Goal: Transaction & Acquisition: Download file/media

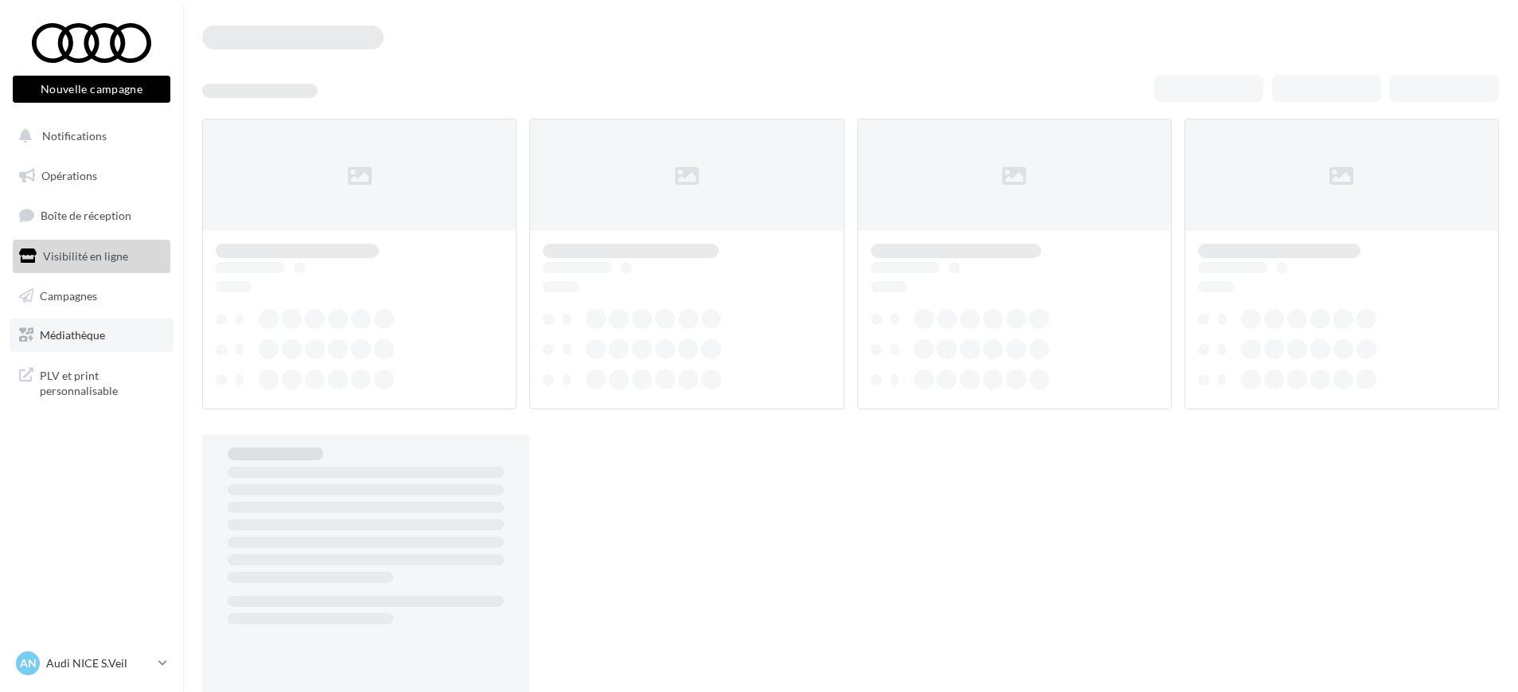
click at [95, 332] on span "Médiathèque" at bounding box center [72, 335] width 65 height 14
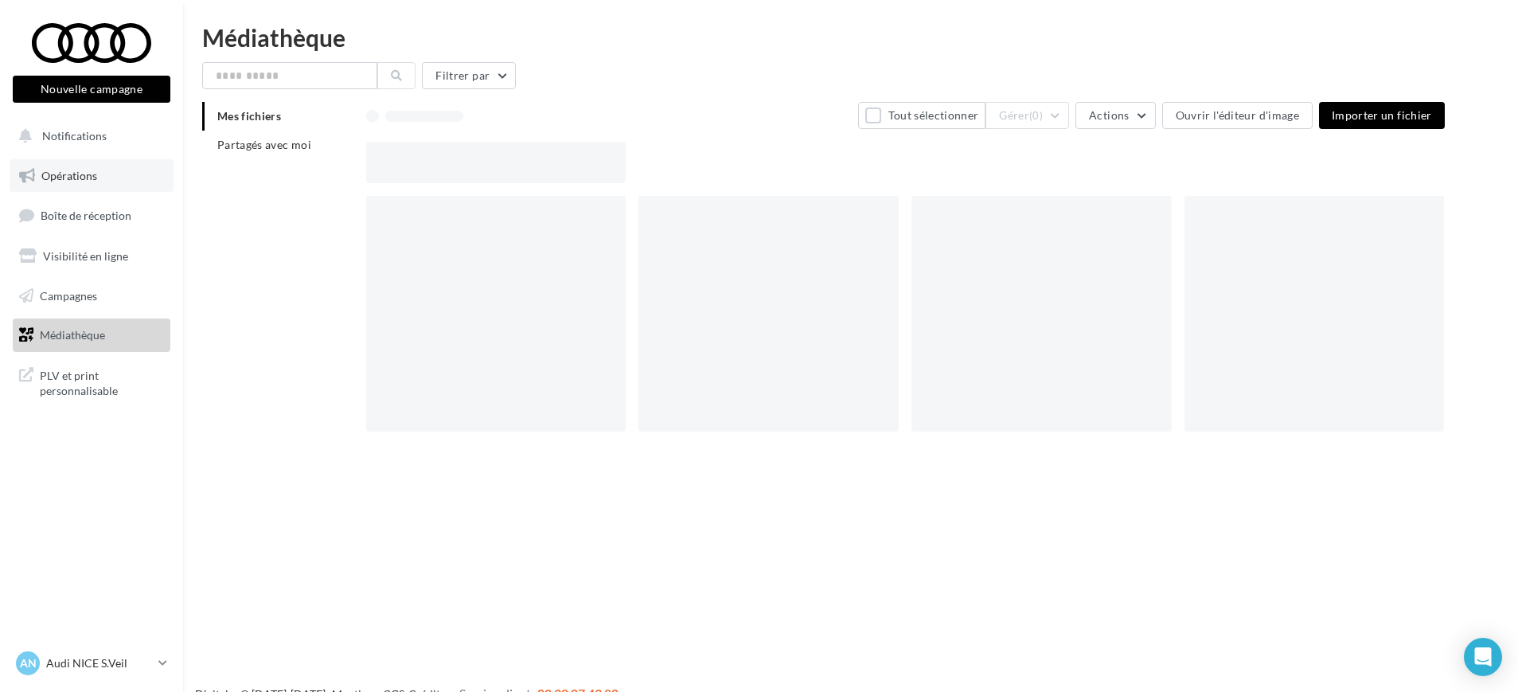
click at [96, 170] on span "Opérations" at bounding box center [69, 176] width 56 height 14
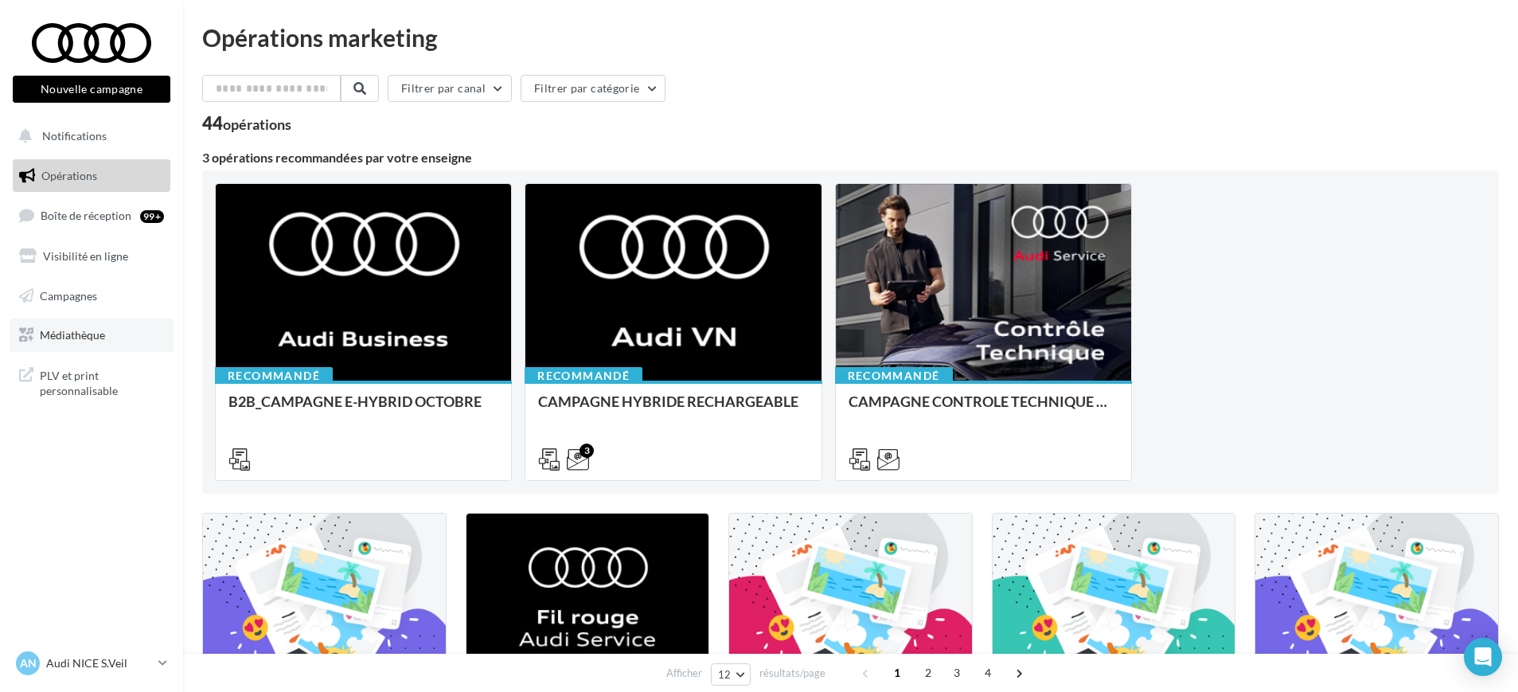
click at [86, 333] on span "Médiathèque" at bounding box center [72, 335] width 65 height 14
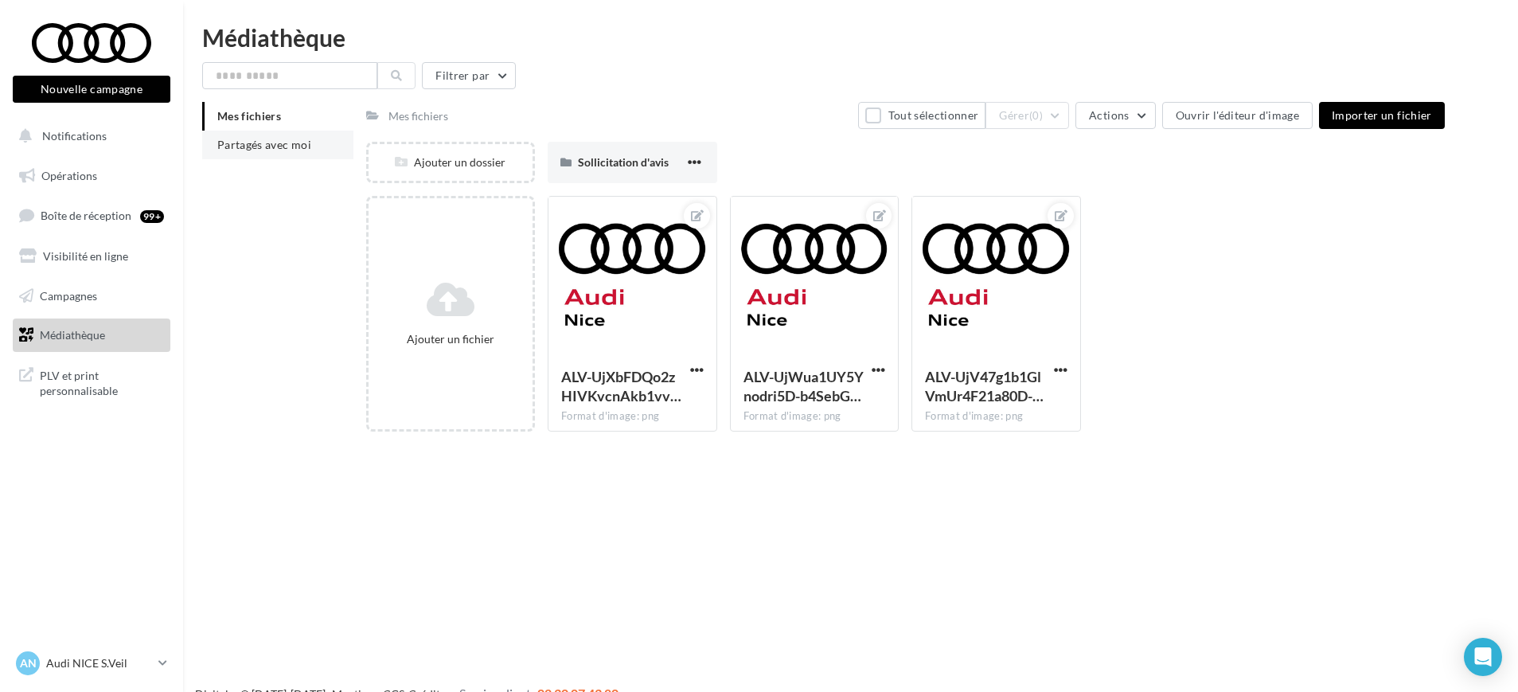
click at [229, 149] on span "Partagés avec moi" at bounding box center [264, 145] width 94 height 14
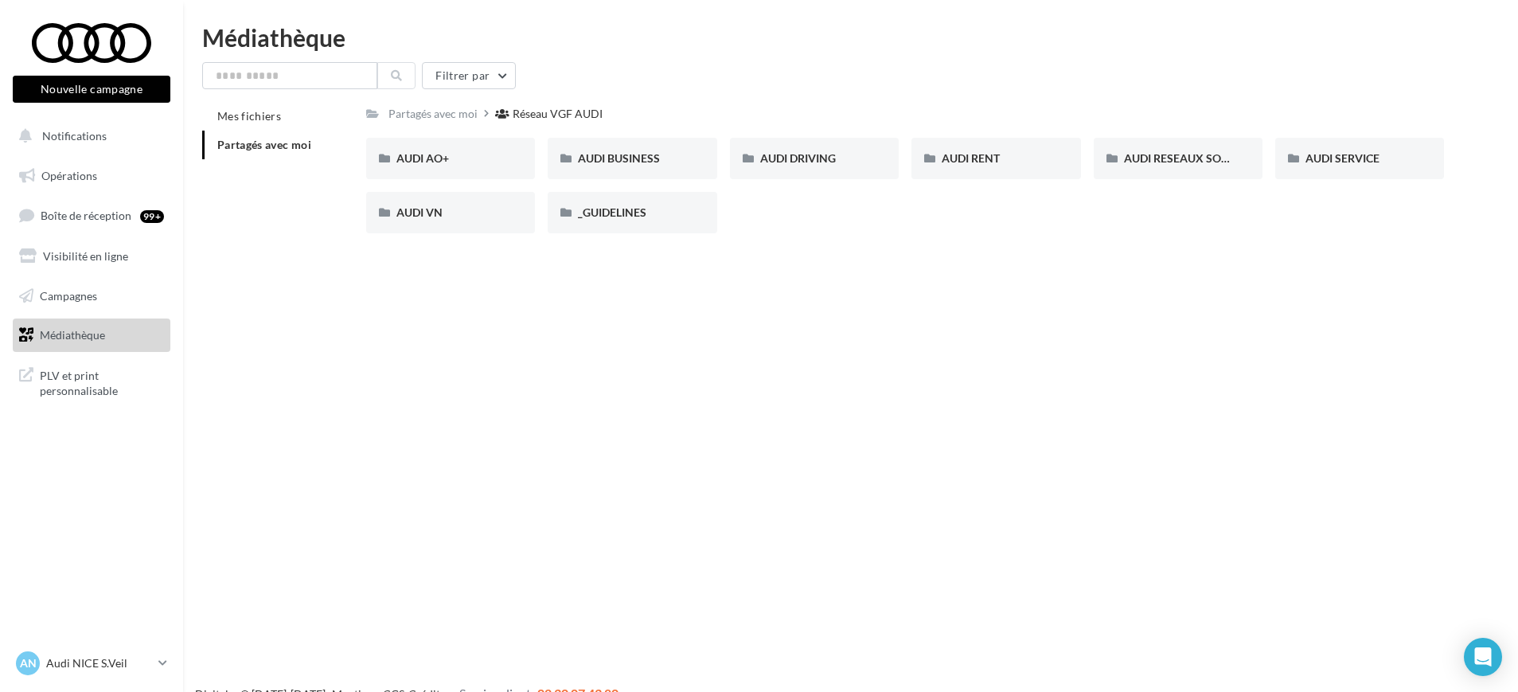
click at [958, 416] on div "Nouvelle campagne Nouvelle campagne Notifications Opérations Boîte de réception…" at bounding box center [759, 371] width 1518 height 692
click at [412, 217] on div "AUDI VN" at bounding box center [450, 213] width 108 height 16
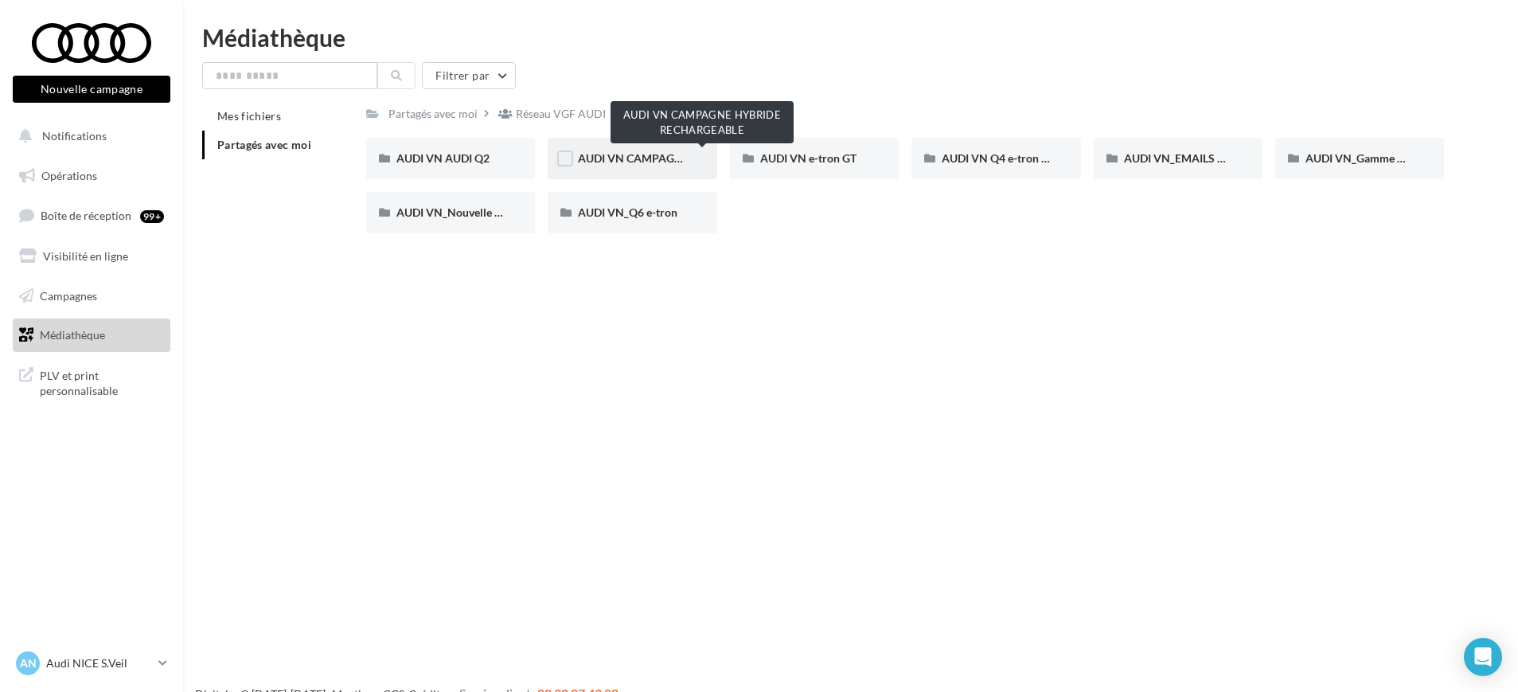
click at [620, 153] on span "AUDI VN CAMPAGNE HYBRIDE RECHARGEABLE" at bounding box center [703, 158] width 250 height 14
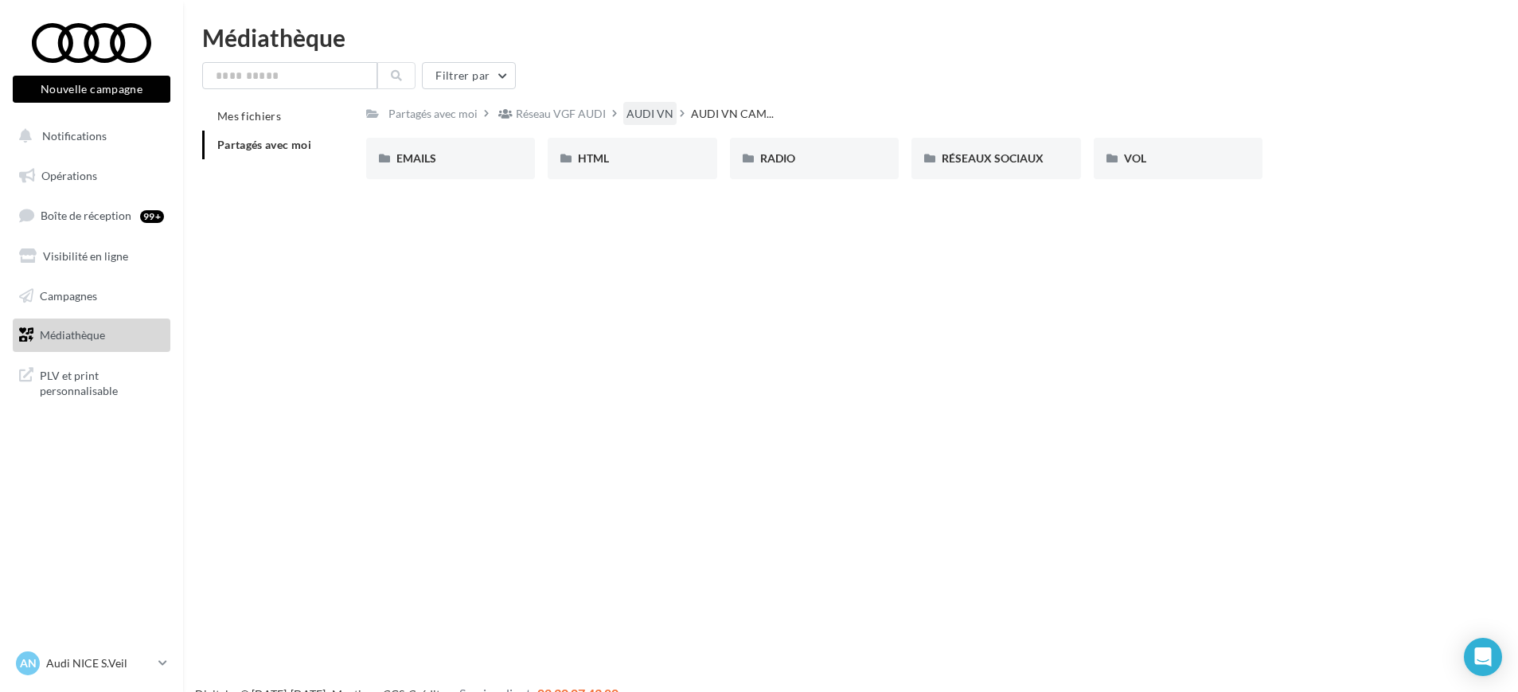
click at [639, 104] on div "AUDI VN" at bounding box center [649, 113] width 53 height 23
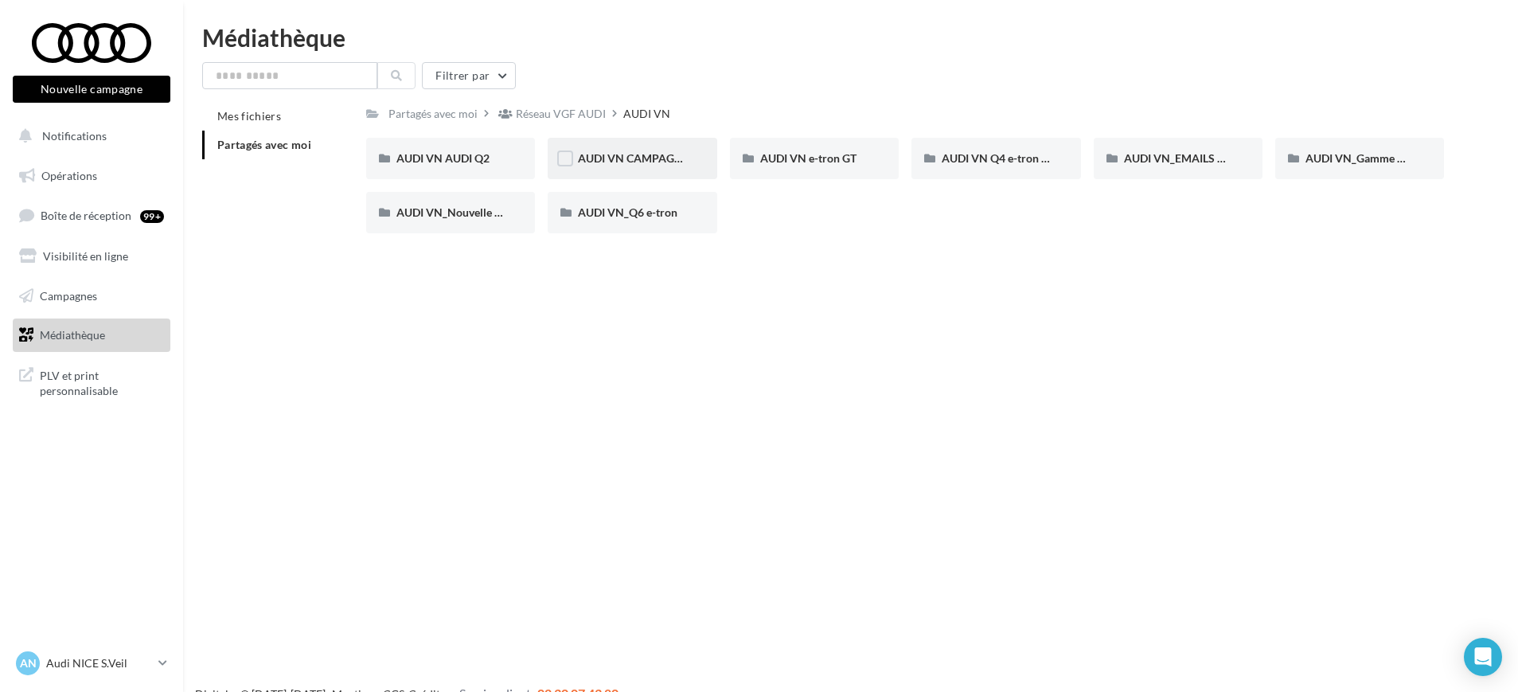
click at [634, 153] on span "AUDI VN CAMPAGNE HYBRIDE RECHARGEABLE" at bounding box center [703, 158] width 250 height 14
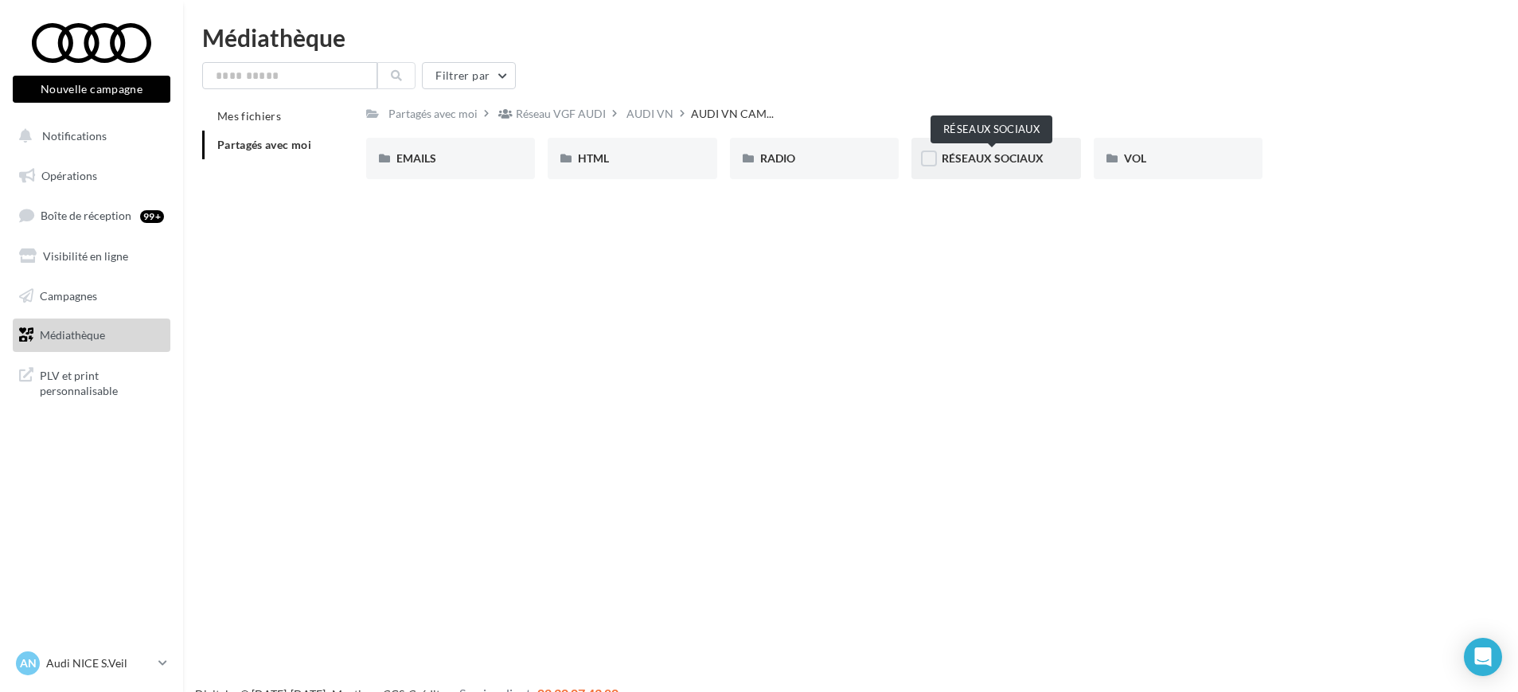
click at [1004, 157] on span "RÉSEAUX SOCIAUX" at bounding box center [993, 158] width 102 height 14
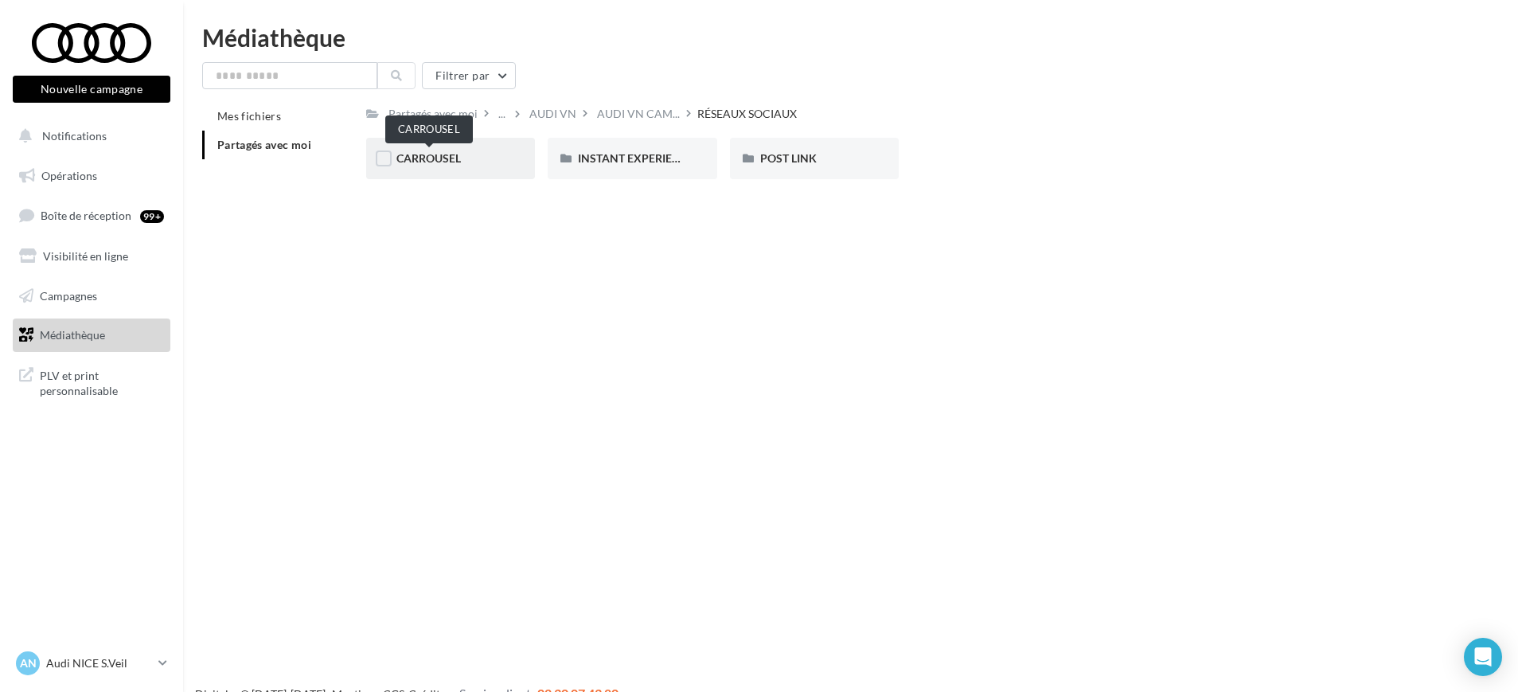
click at [459, 154] on span "CARROUSEL" at bounding box center [428, 158] width 64 height 14
click at [428, 156] on span "A3 TFSI e" at bounding box center [419, 158] width 47 height 14
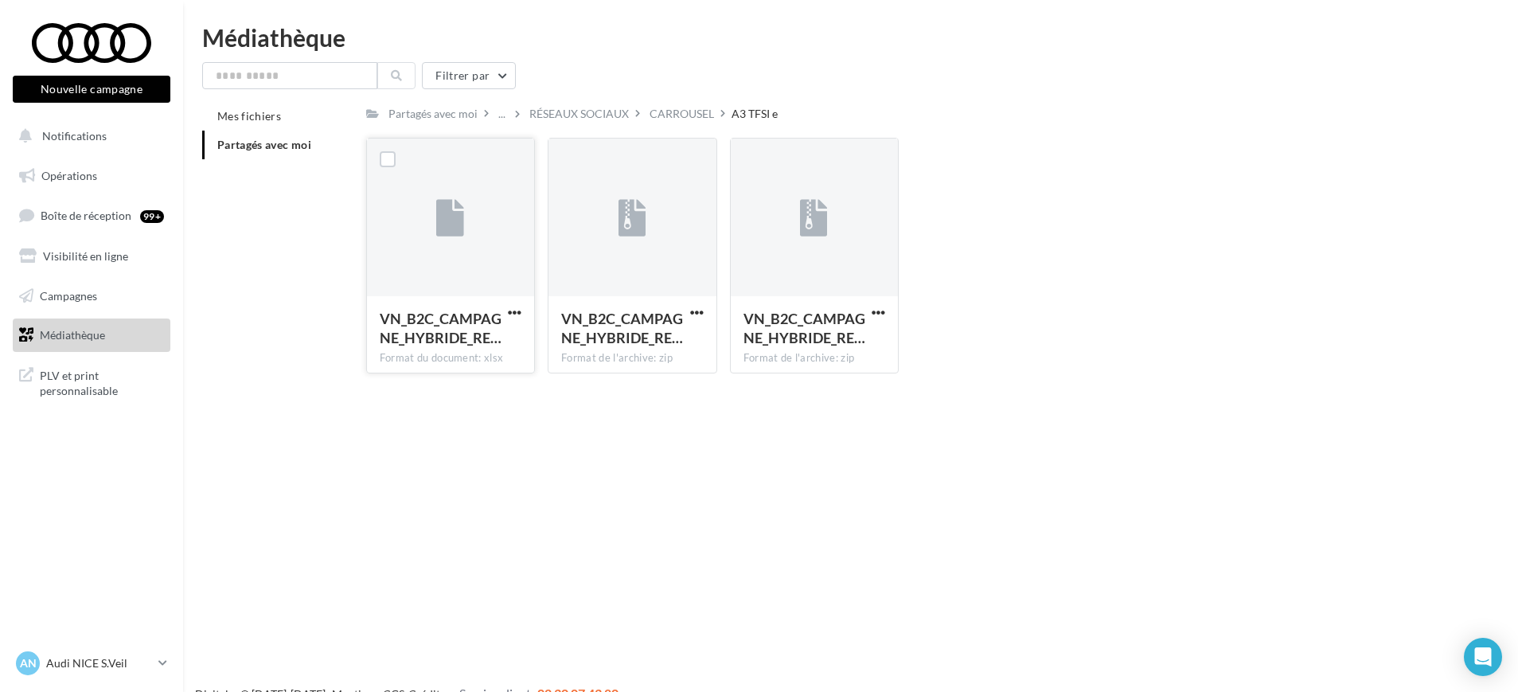
click at [466, 275] on div at bounding box center [450, 218] width 167 height 159
click at [519, 311] on span "button" at bounding box center [515, 313] width 14 height 14
click at [506, 361] on button "Télécharger" at bounding box center [444, 343] width 159 height 41
click at [875, 313] on span "button" at bounding box center [879, 313] width 14 height 14
click at [817, 345] on button "Télécharger" at bounding box center [808, 343] width 159 height 41
